Goal: Information Seeking & Learning: Learn about a topic

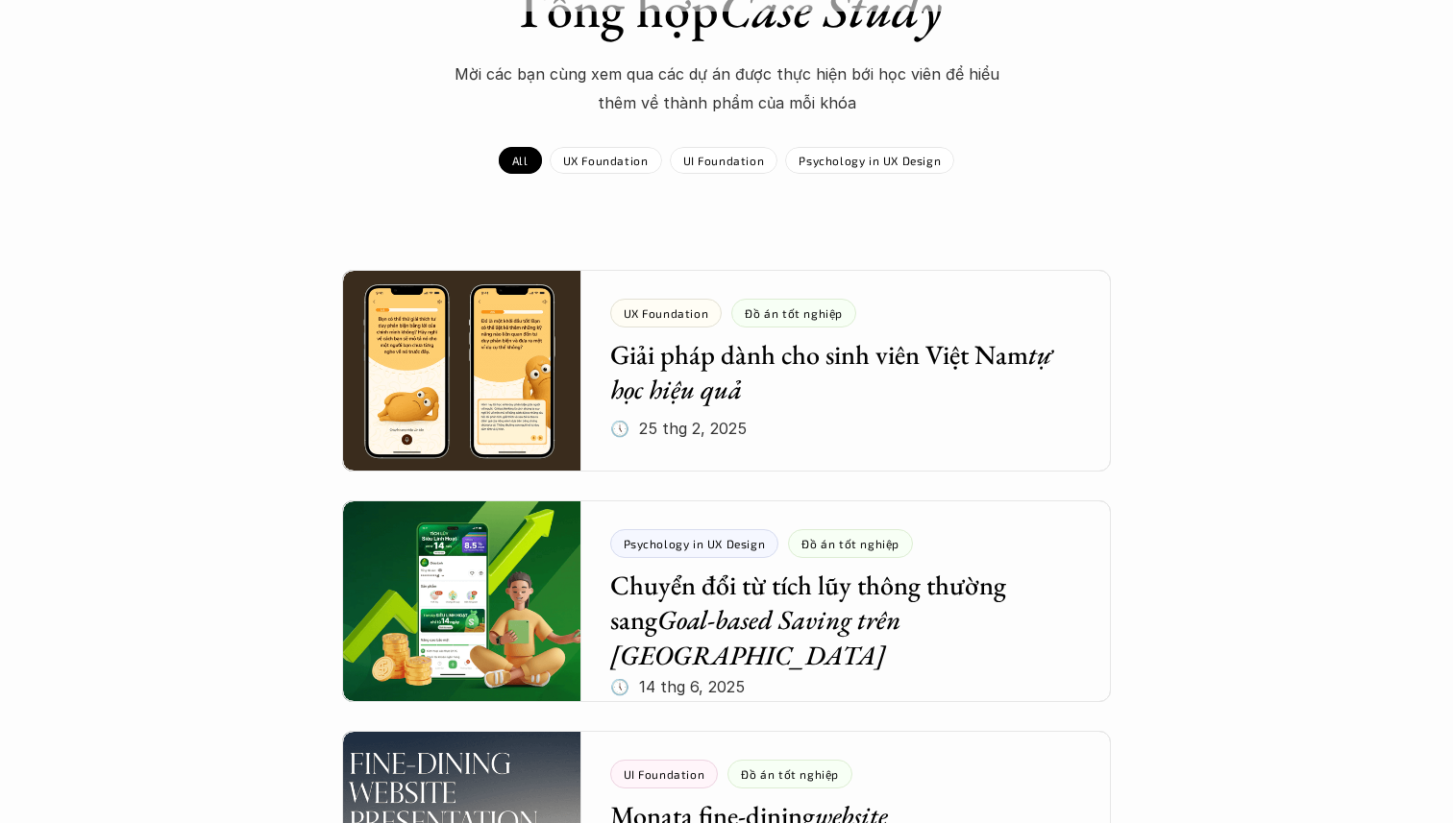
scroll to position [180, 0]
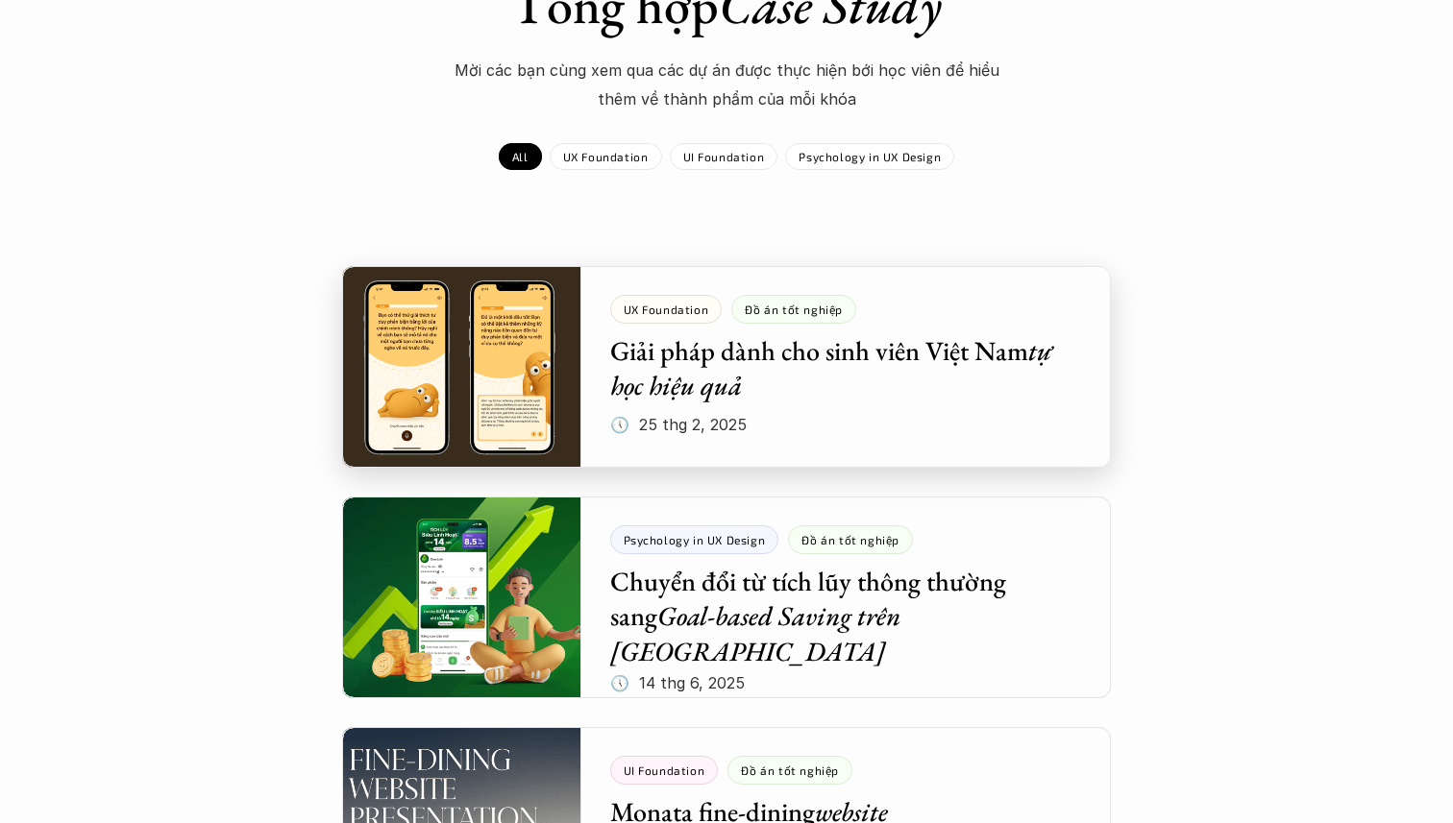
click at [790, 366] on div at bounding box center [726, 367] width 769 height 202
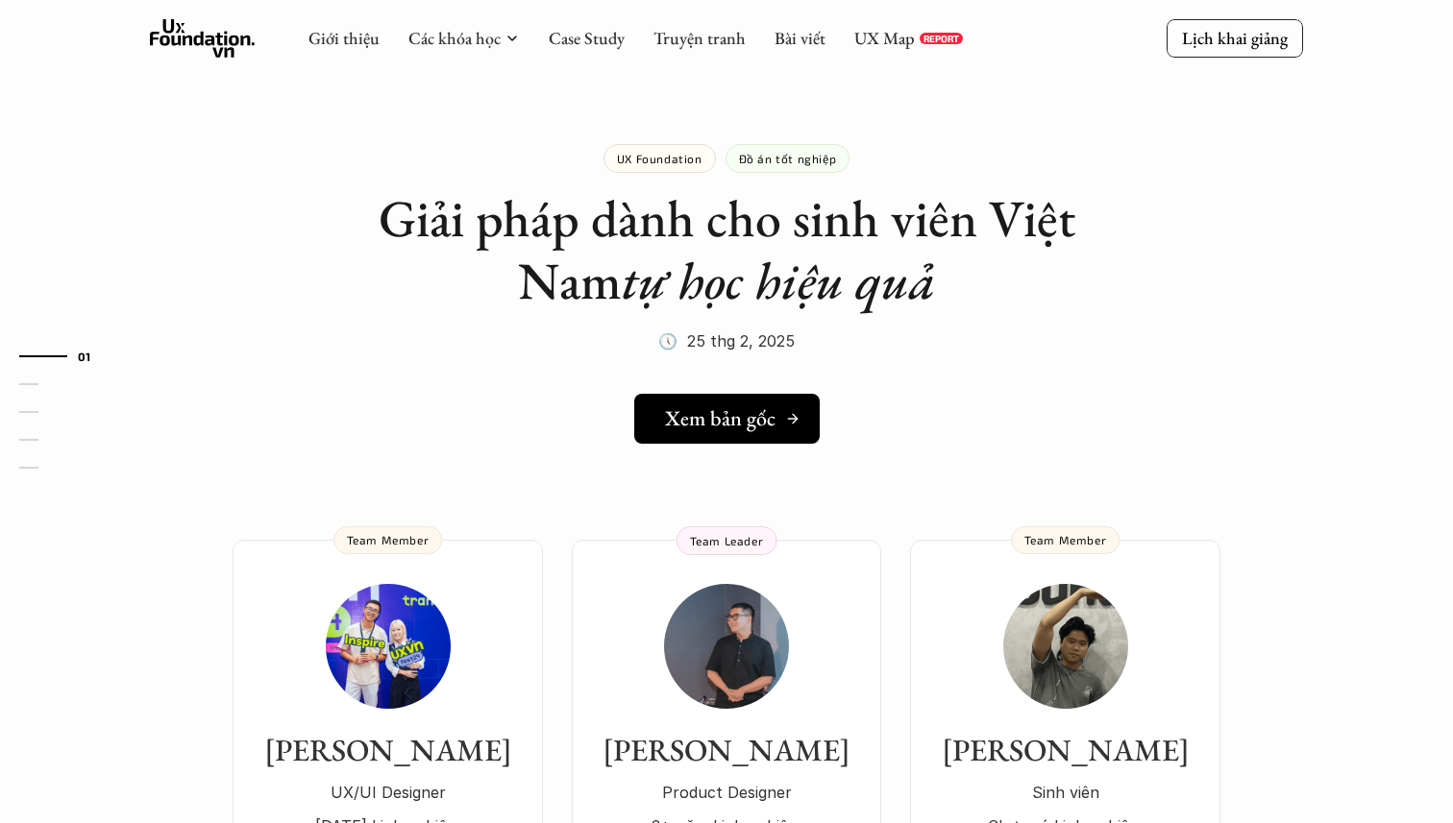
click at [733, 428] on h5 "Xem bản gốc" at bounding box center [720, 418] width 110 height 25
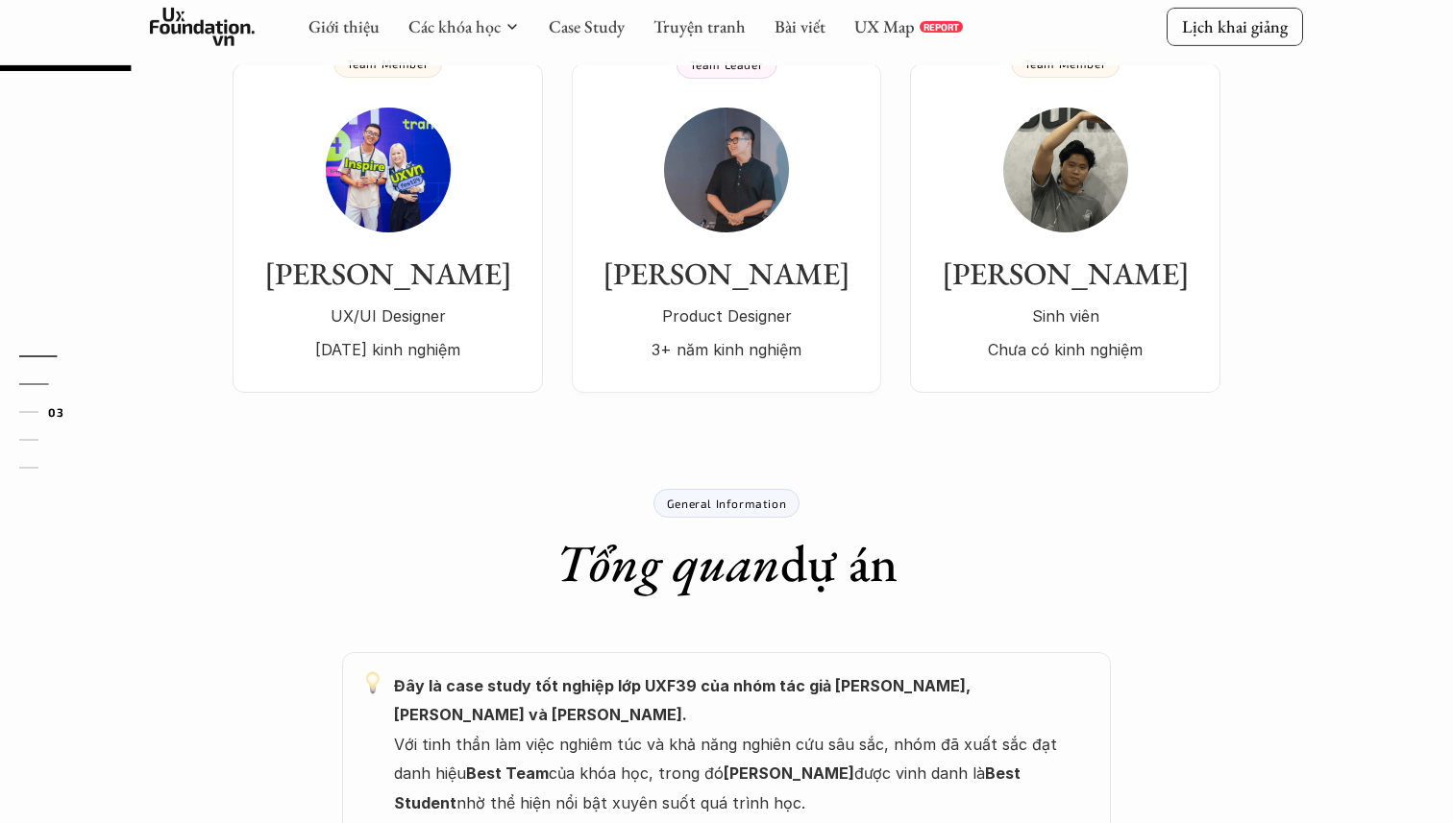
scroll to position [995, 0]
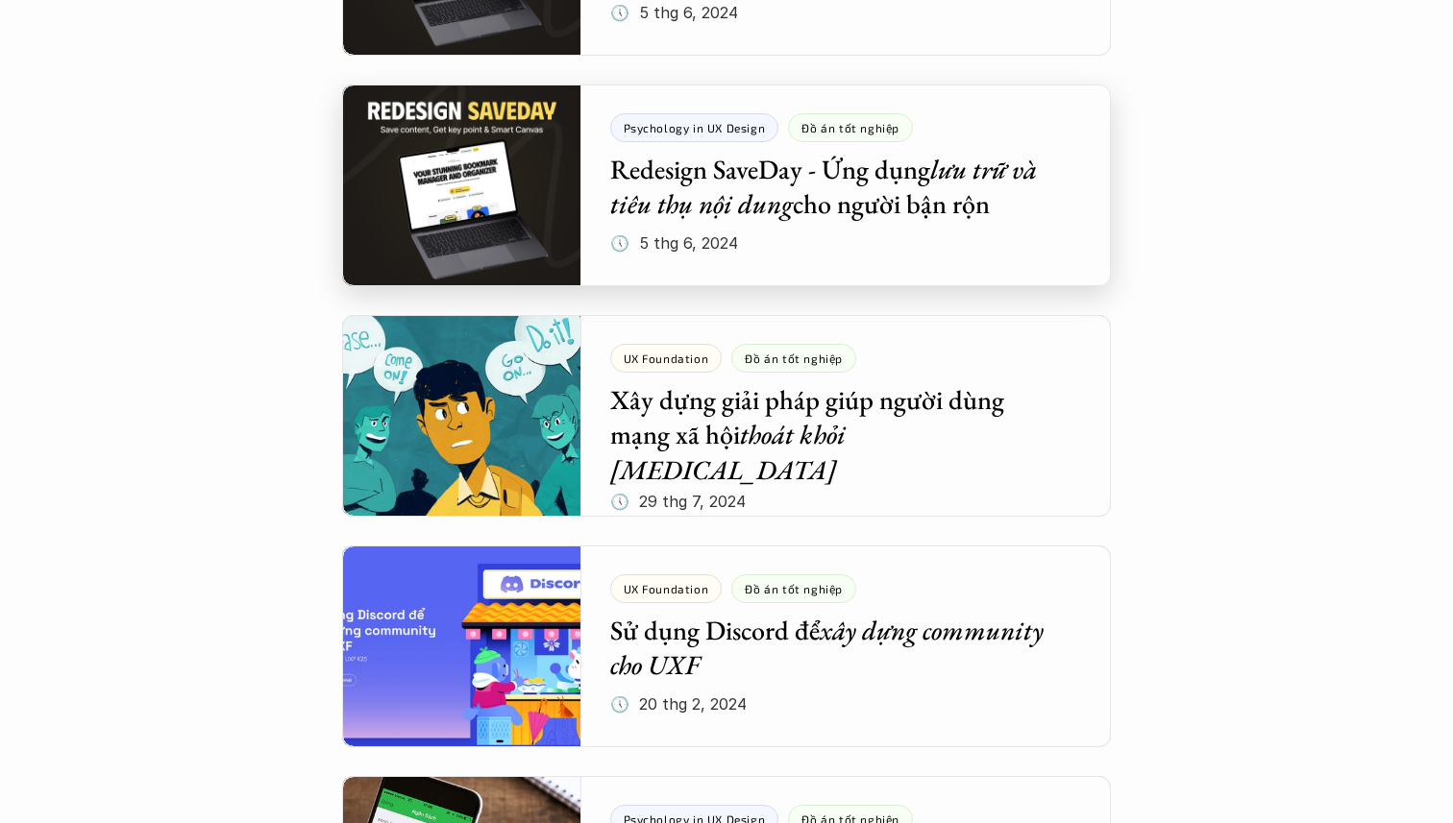
scroll to position [1969, 0]
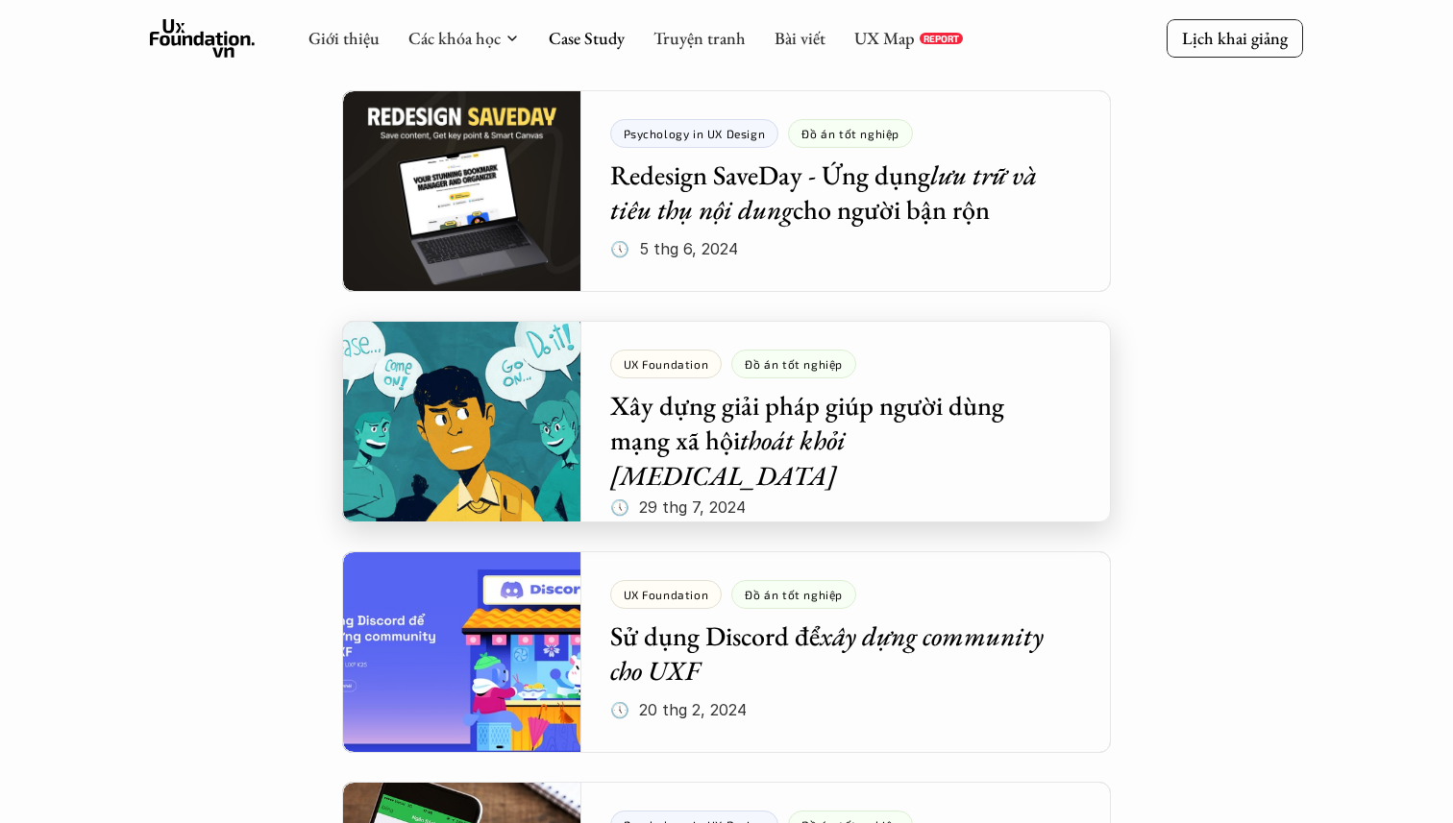
click at [759, 448] on div at bounding box center [726, 422] width 769 height 202
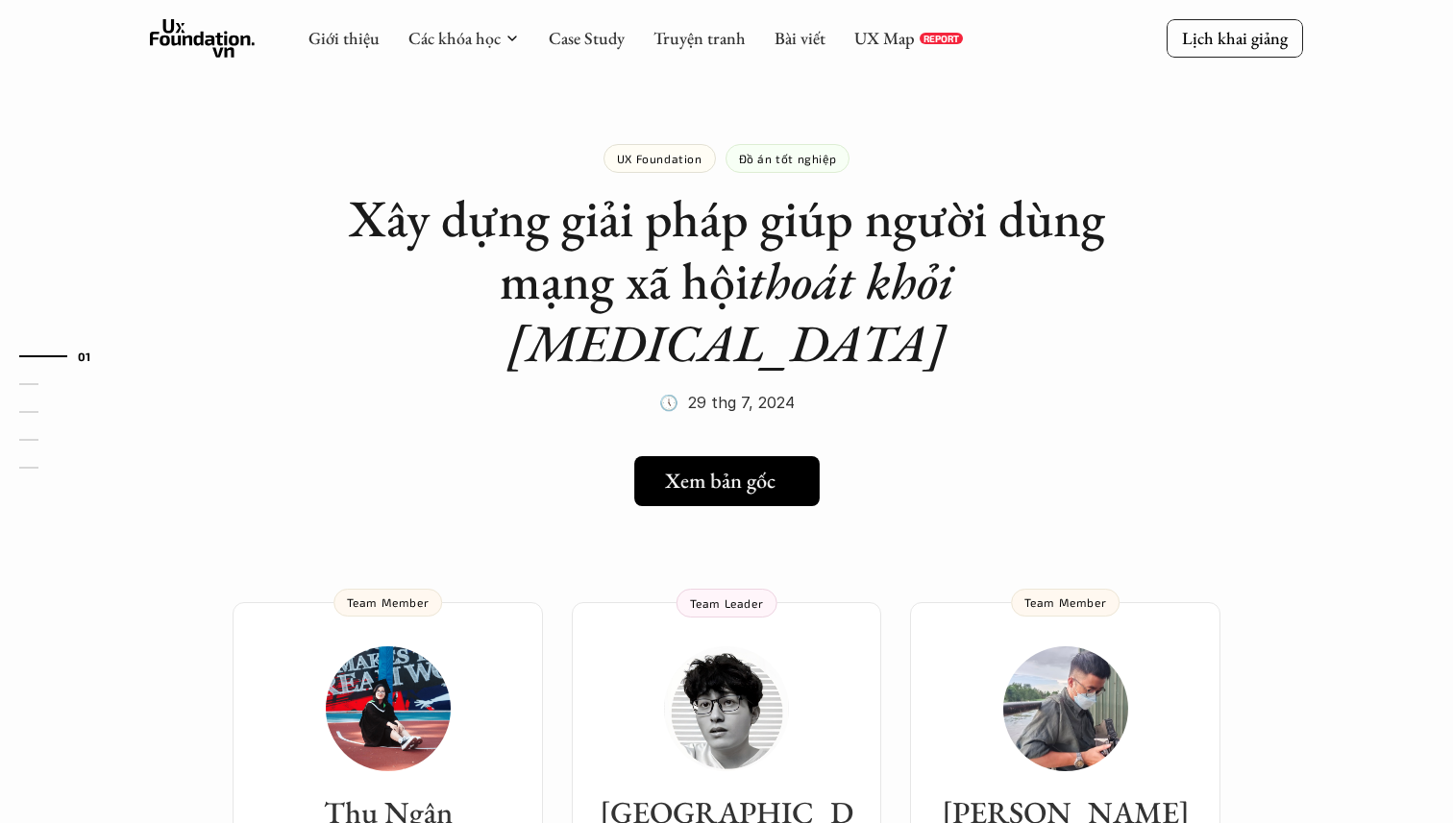
click at [749, 469] on h5 "Xem bản gốc" at bounding box center [720, 481] width 110 height 25
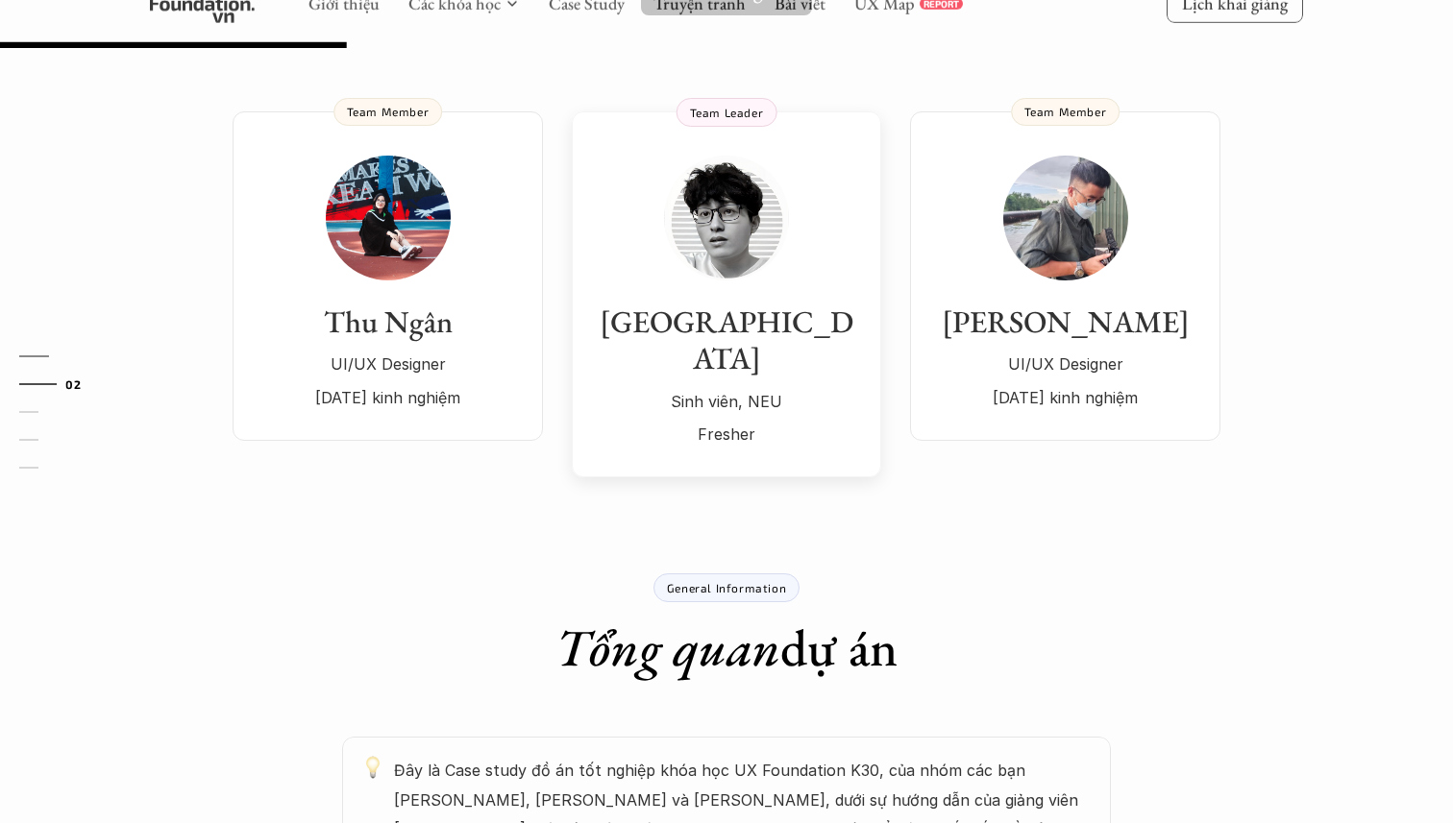
scroll to position [493, 0]
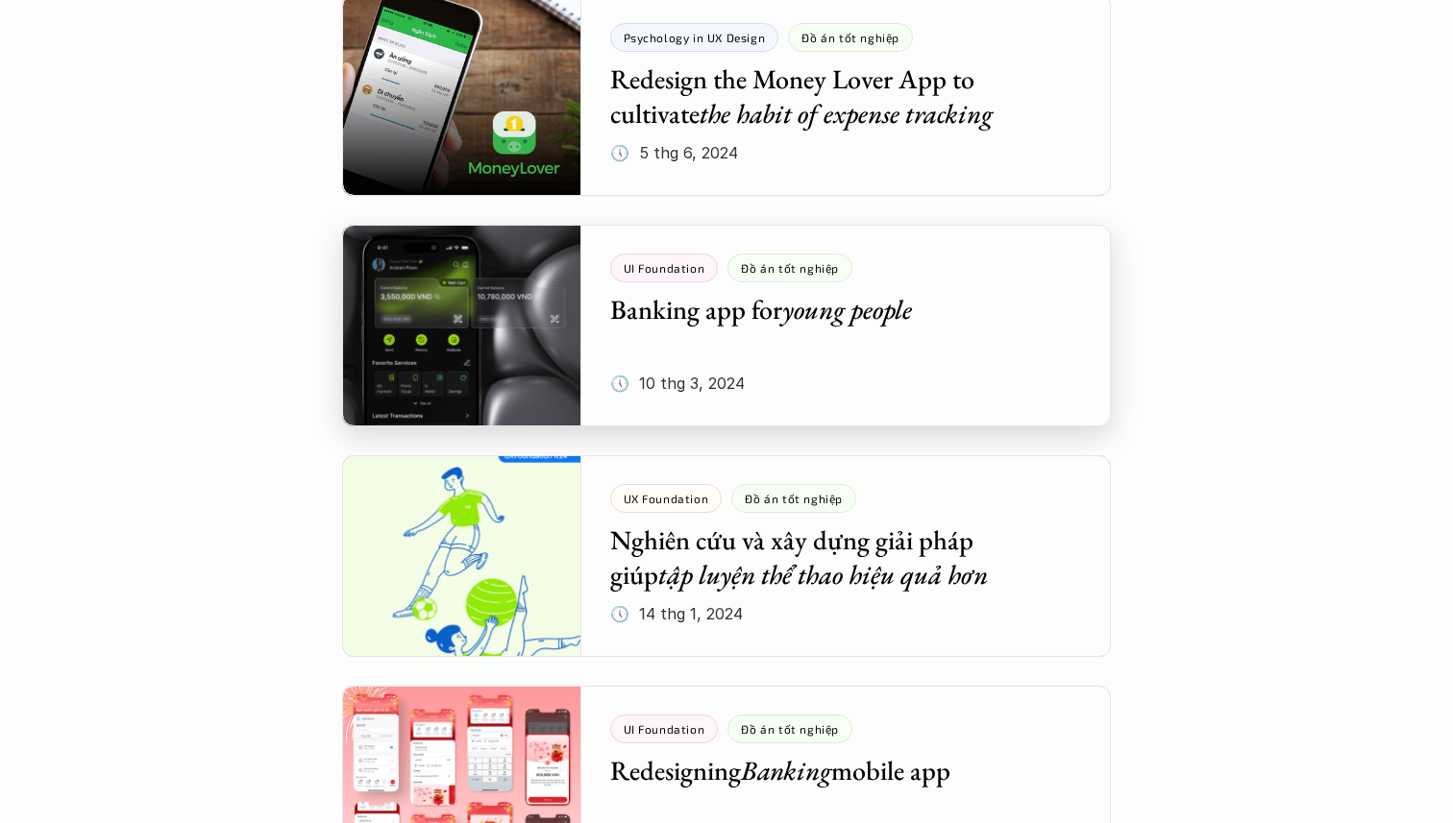
scroll to position [2758, 0]
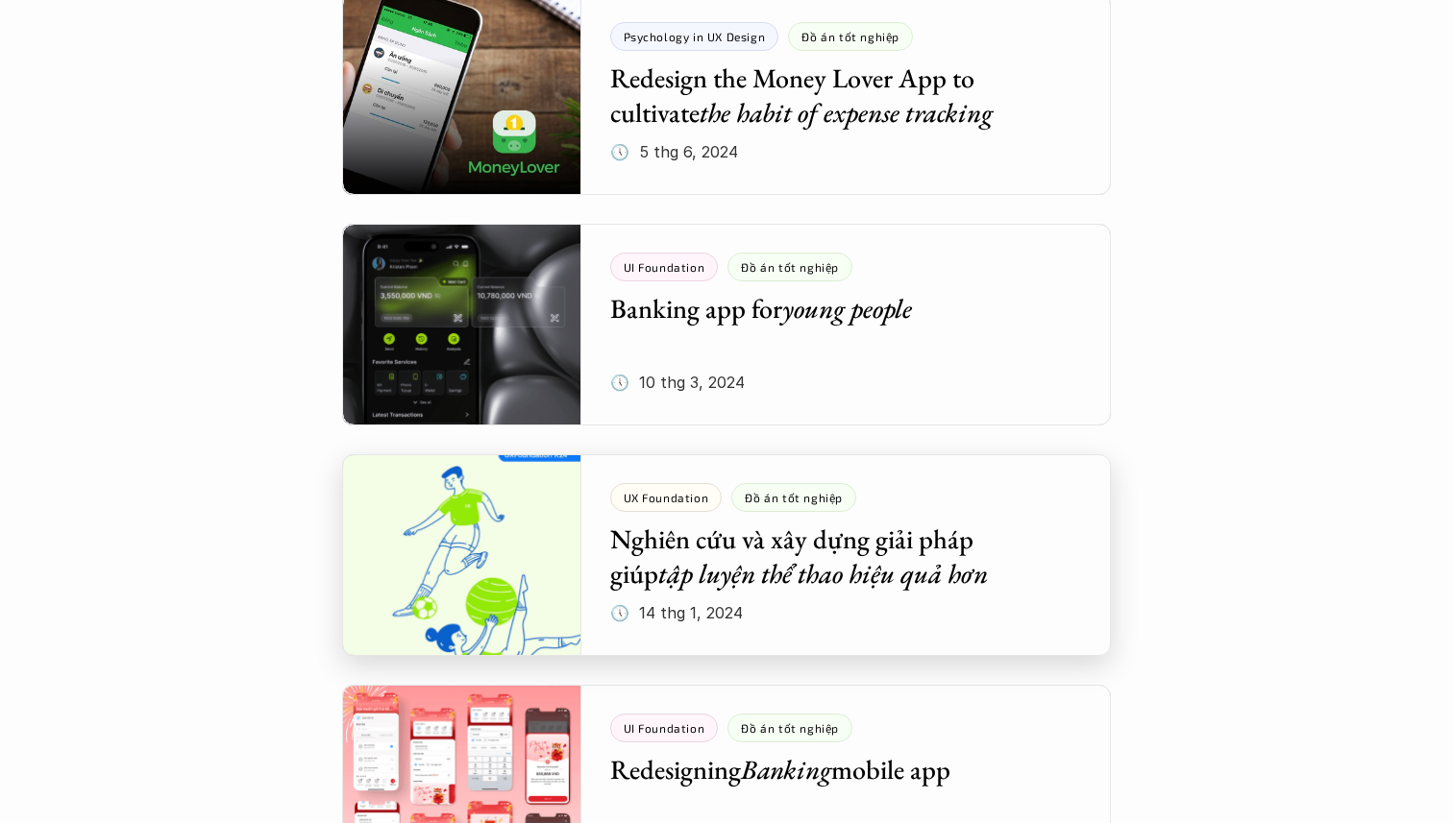
click at [735, 529] on div at bounding box center [726, 555] width 769 height 202
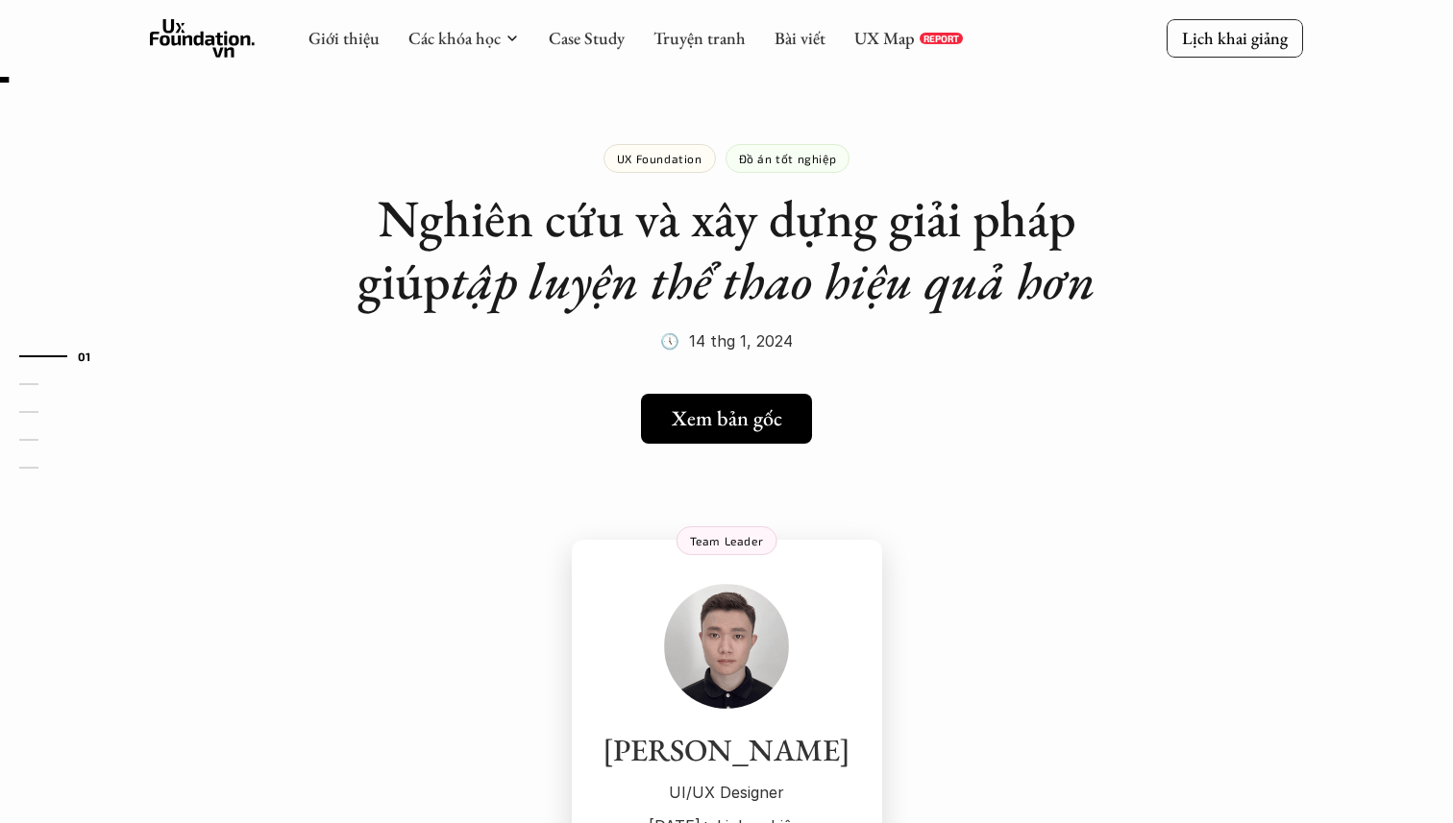
scroll to position [35, 0]
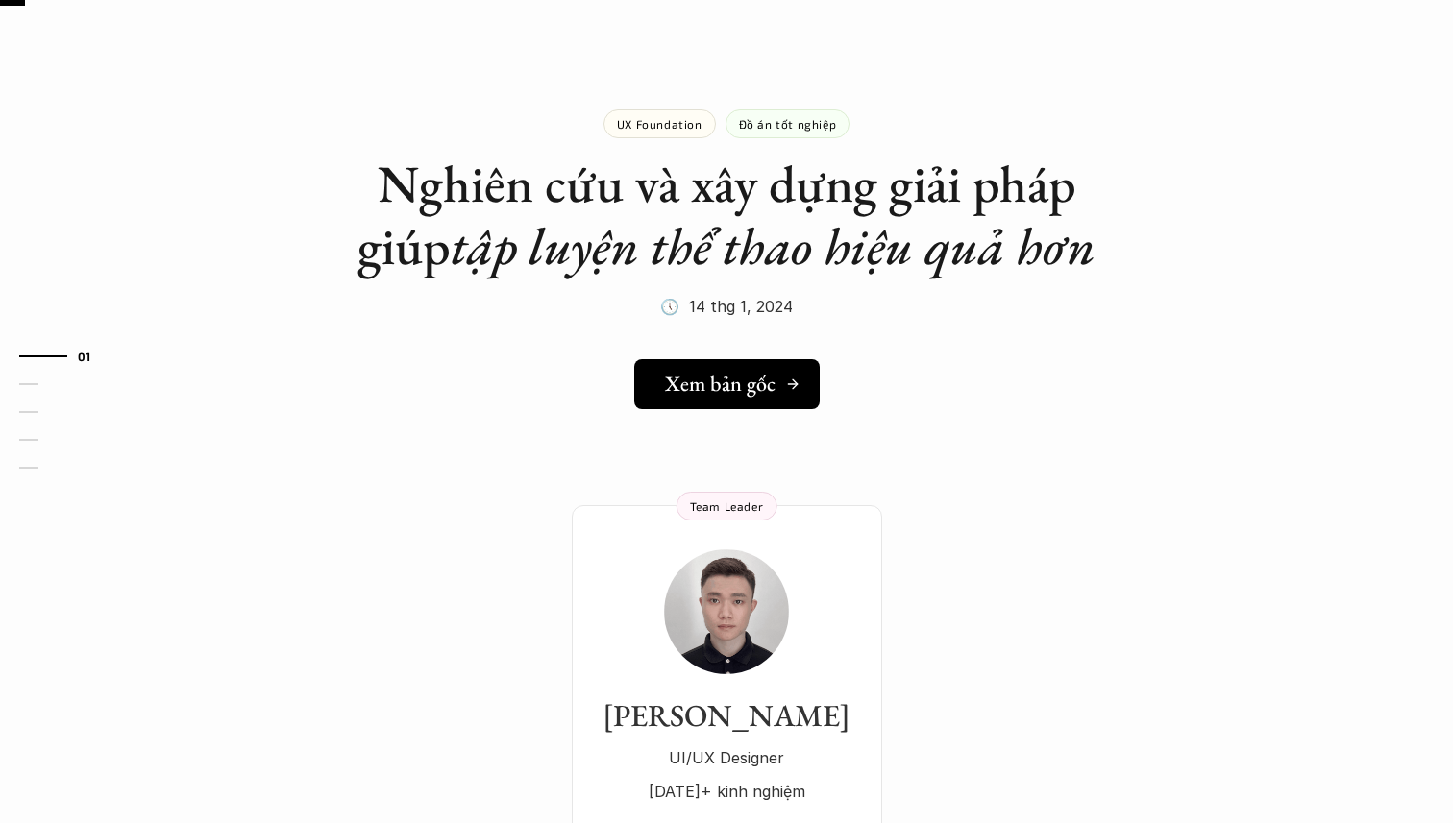
click at [755, 377] on h5 "Xem bản gốc" at bounding box center [720, 384] width 110 height 25
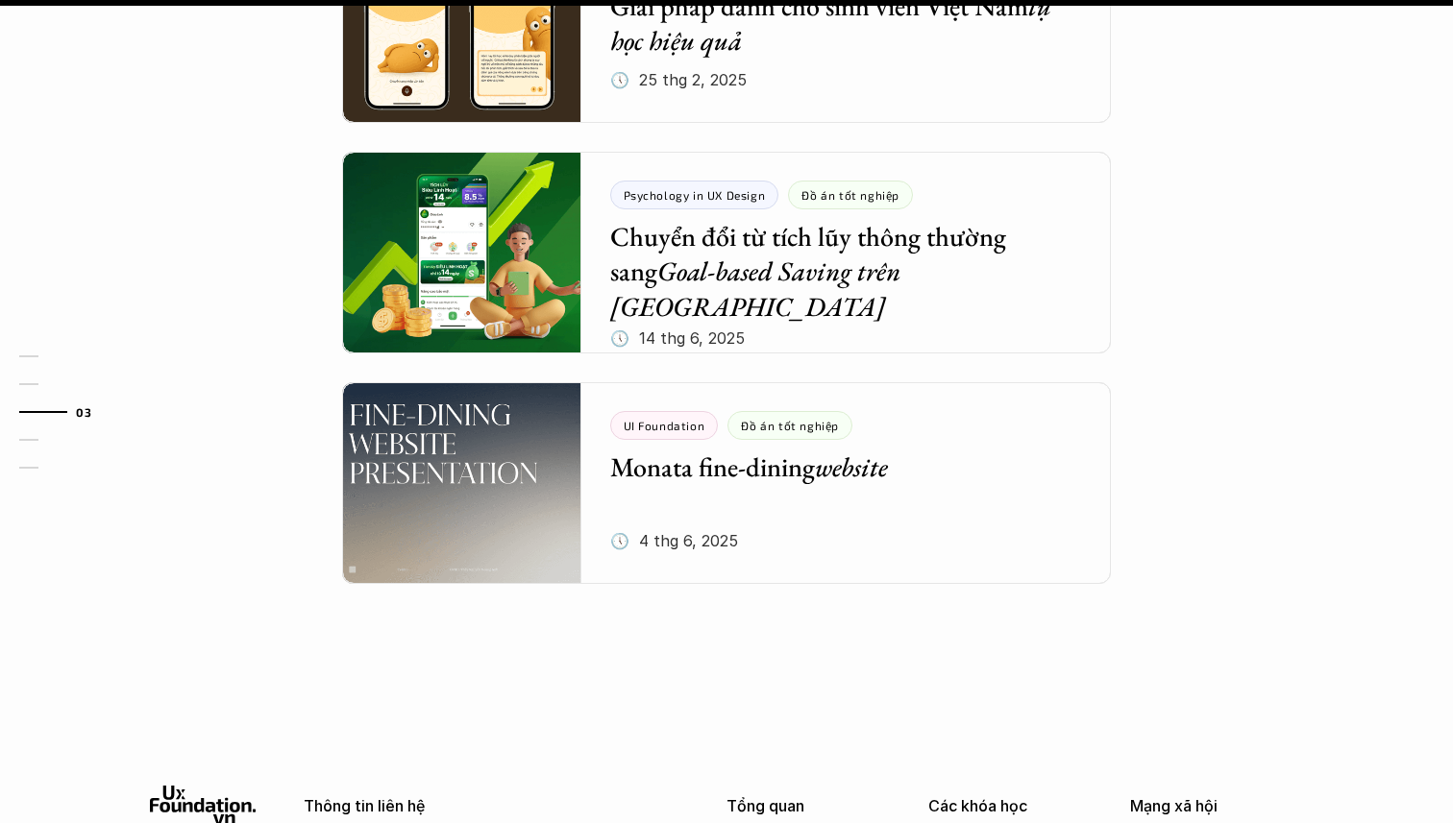
scroll to position [2302, 0]
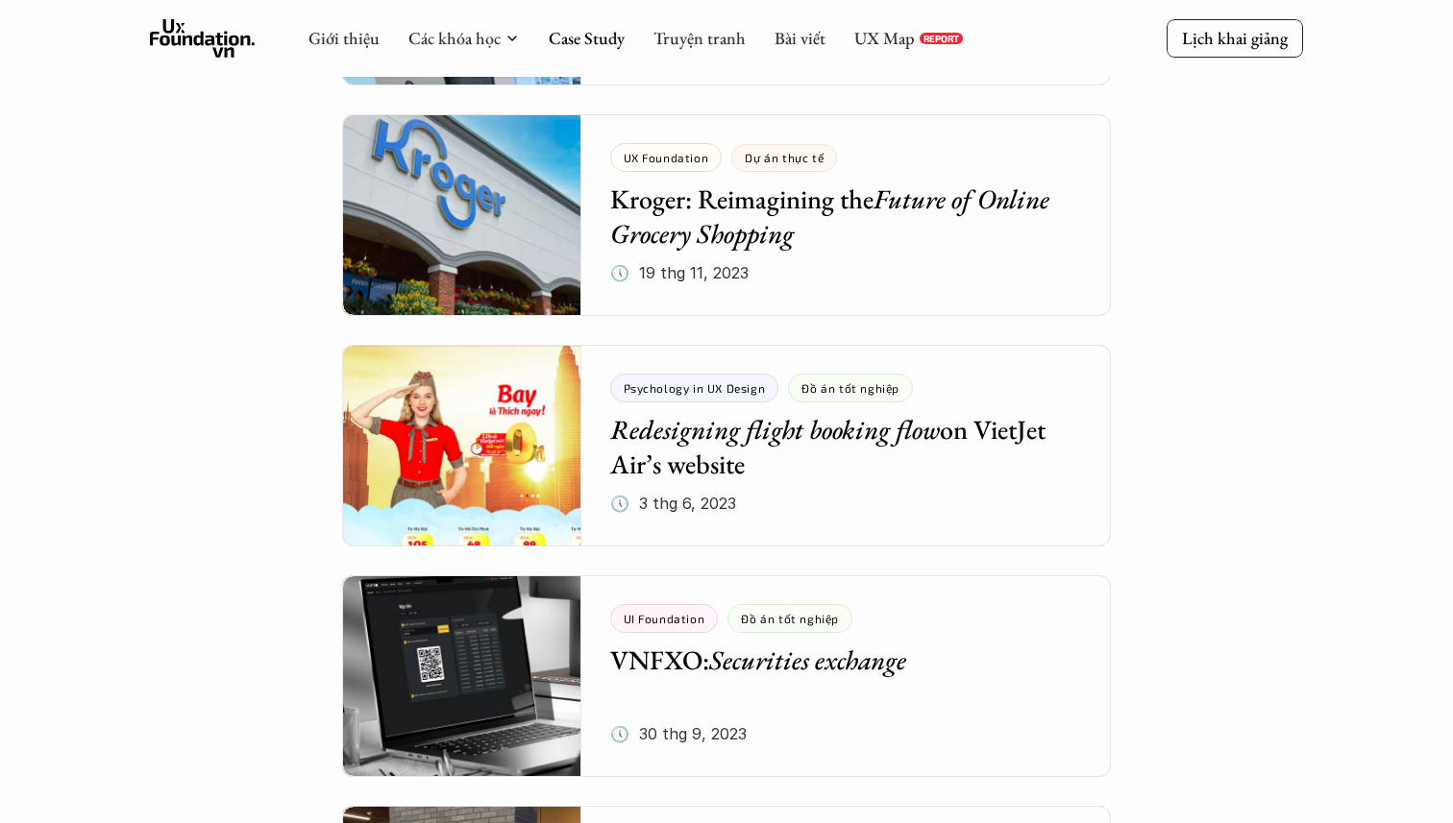
scroll to position [4248, 0]
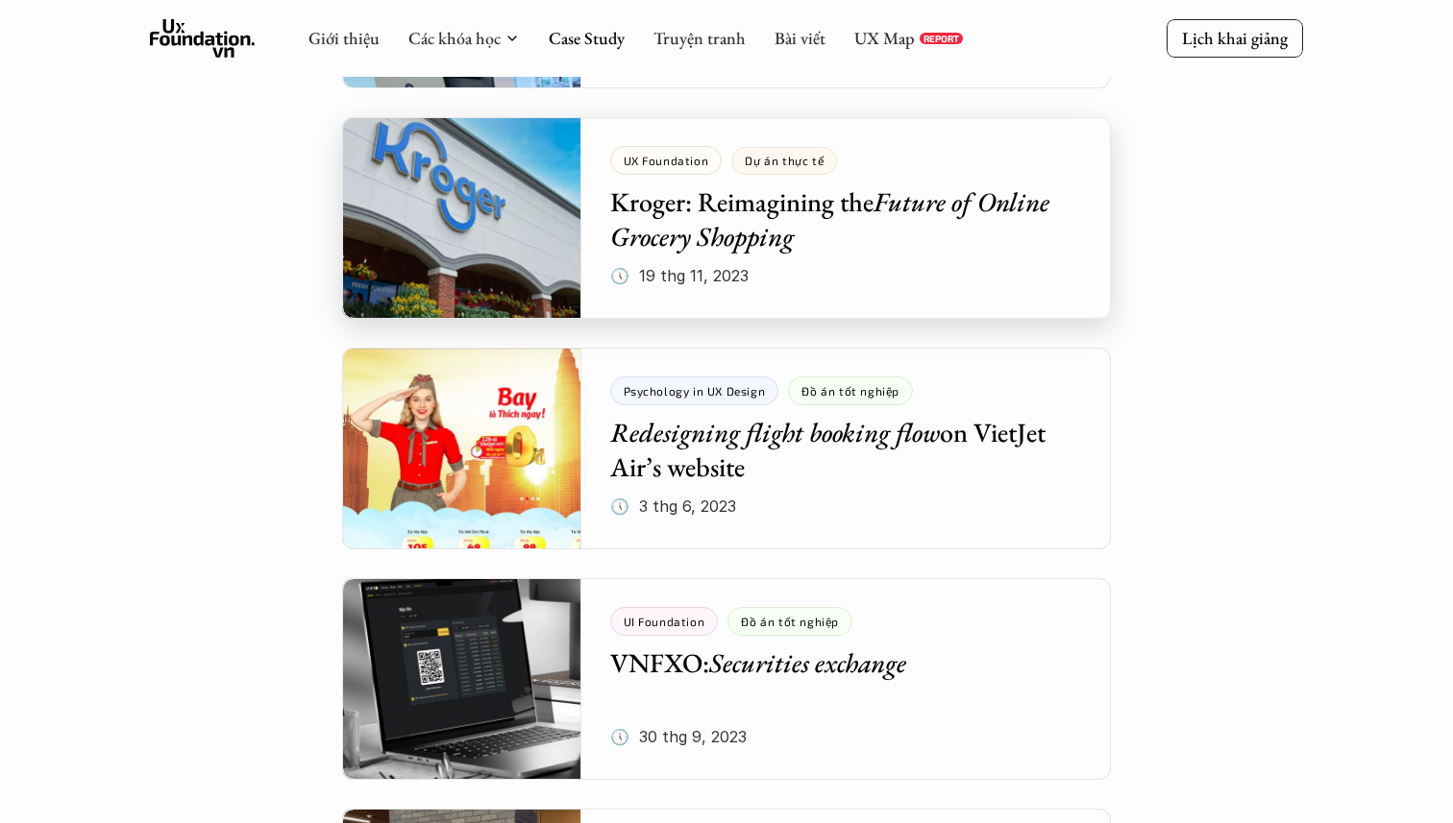
click at [712, 203] on div at bounding box center [726, 218] width 769 height 202
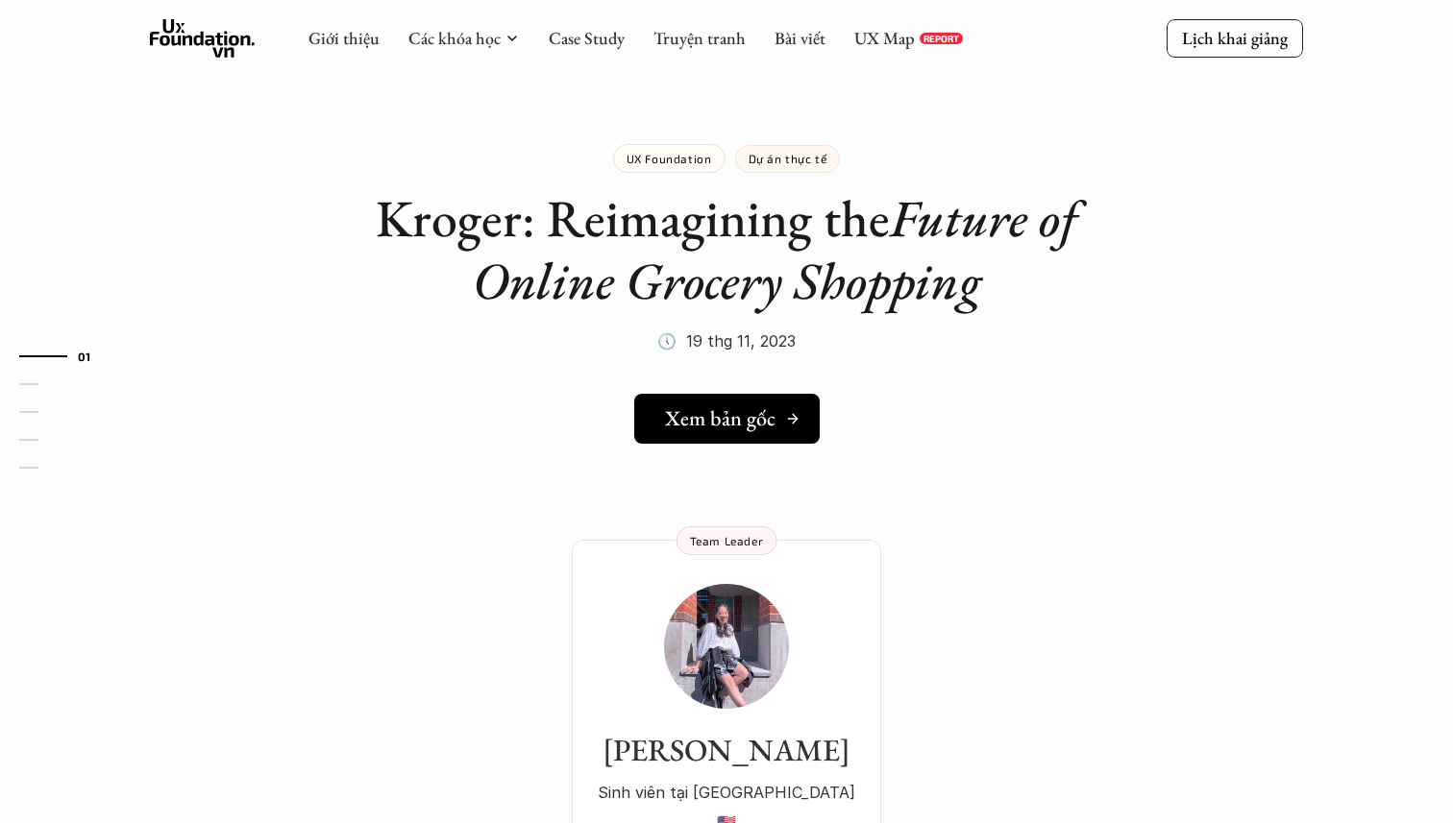
click at [683, 415] on h5 "Xem bản gốc" at bounding box center [720, 418] width 110 height 25
